Goal: Go to known website: Access a specific website the user already knows

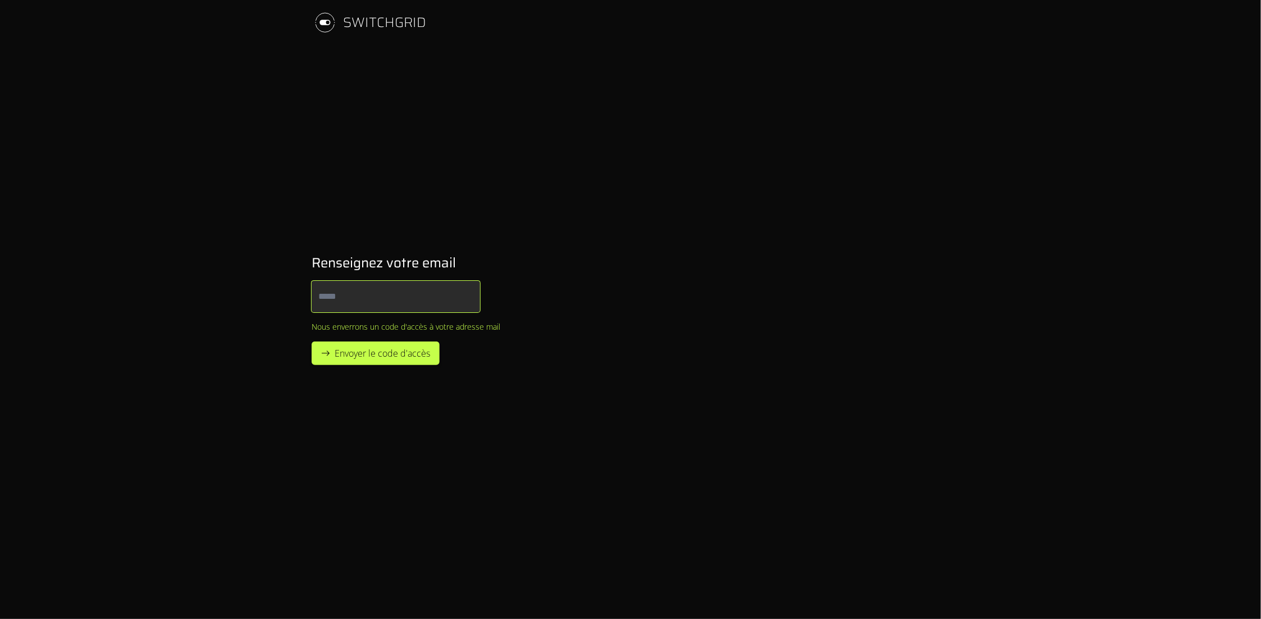
click at [359, 301] on input "Email" at bounding box center [396, 296] width 168 height 31
click at [399, 301] on input "Email" at bounding box center [396, 296] width 168 height 31
type input "**********"
click at [393, 356] on span "Envoyer le code d'accès" at bounding box center [382, 352] width 95 height 13
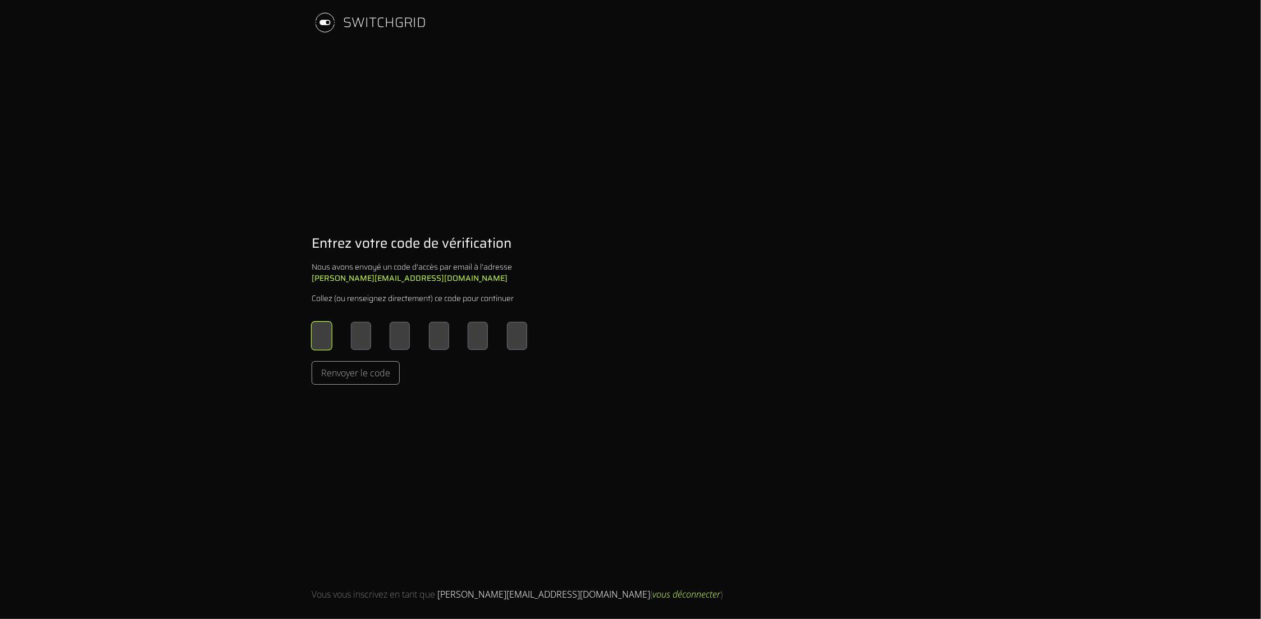
click at [322, 331] on input "Please enter OTP character 1" at bounding box center [322, 336] width 20 height 28
type input "*"
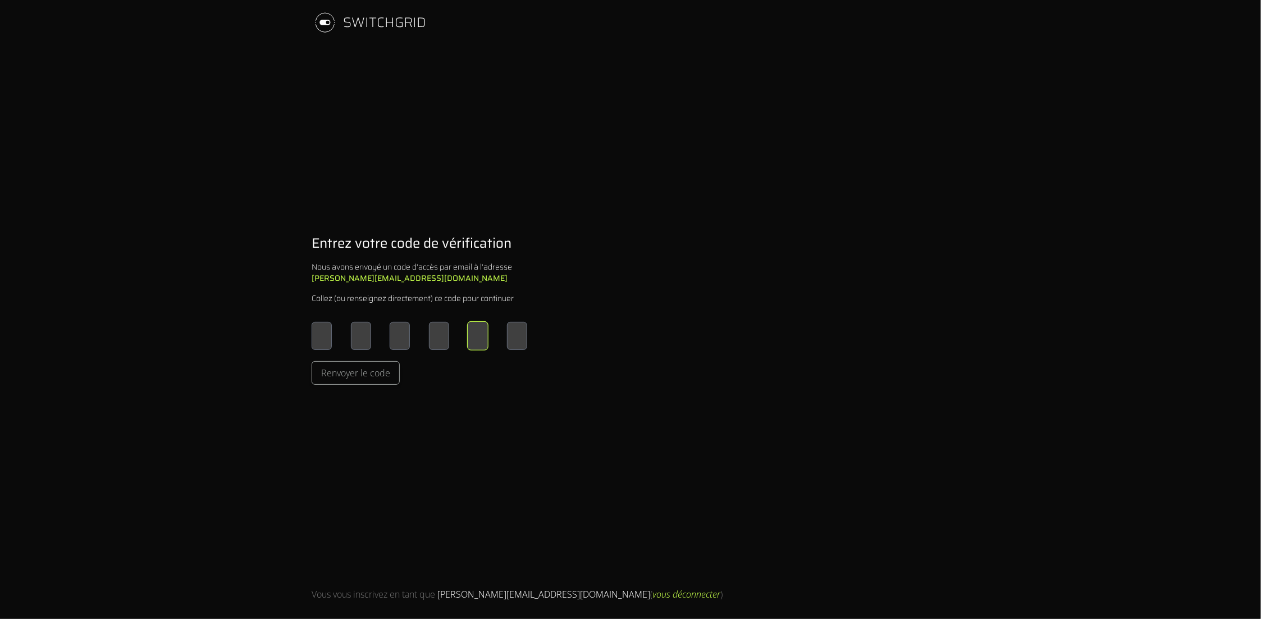
type input "*"
